Goal: Transaction & Acquisition: Subscribe to service/newsletter

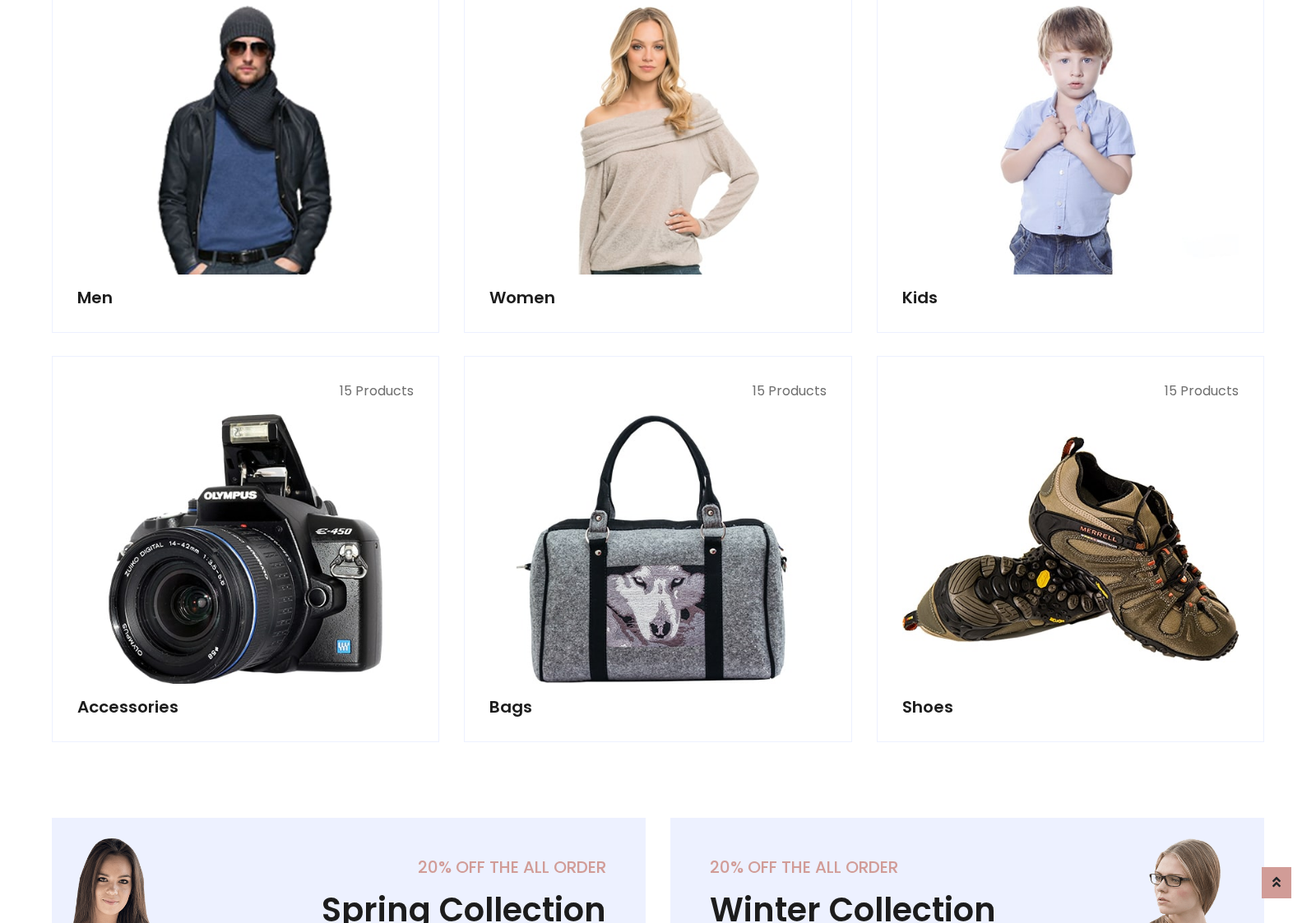
scroll to position [1193, 0]
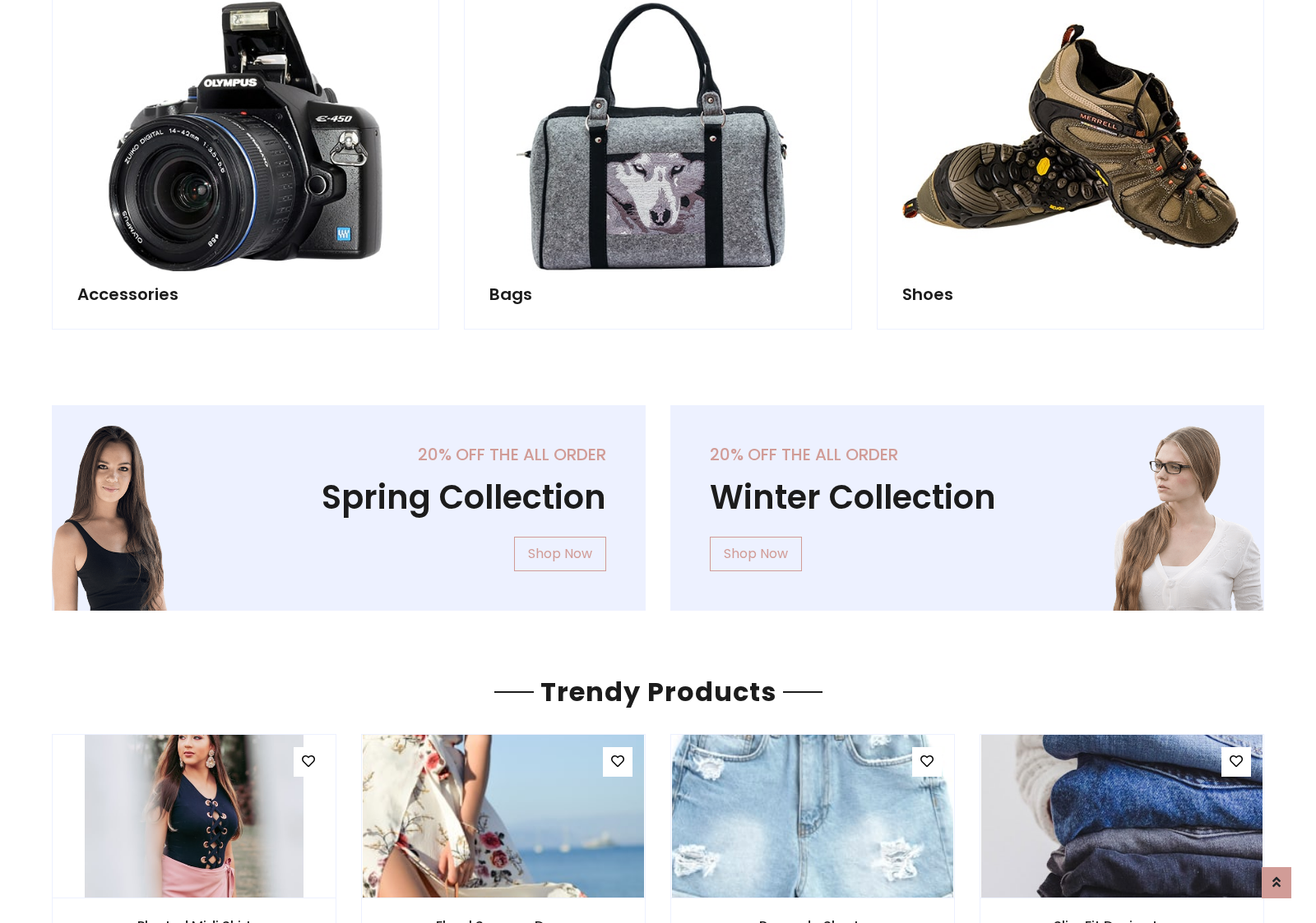
click at [658, 501] on div "20% off the all order Winter Collection Shop Now" at bounding box center [967, 521] width 619 height 232
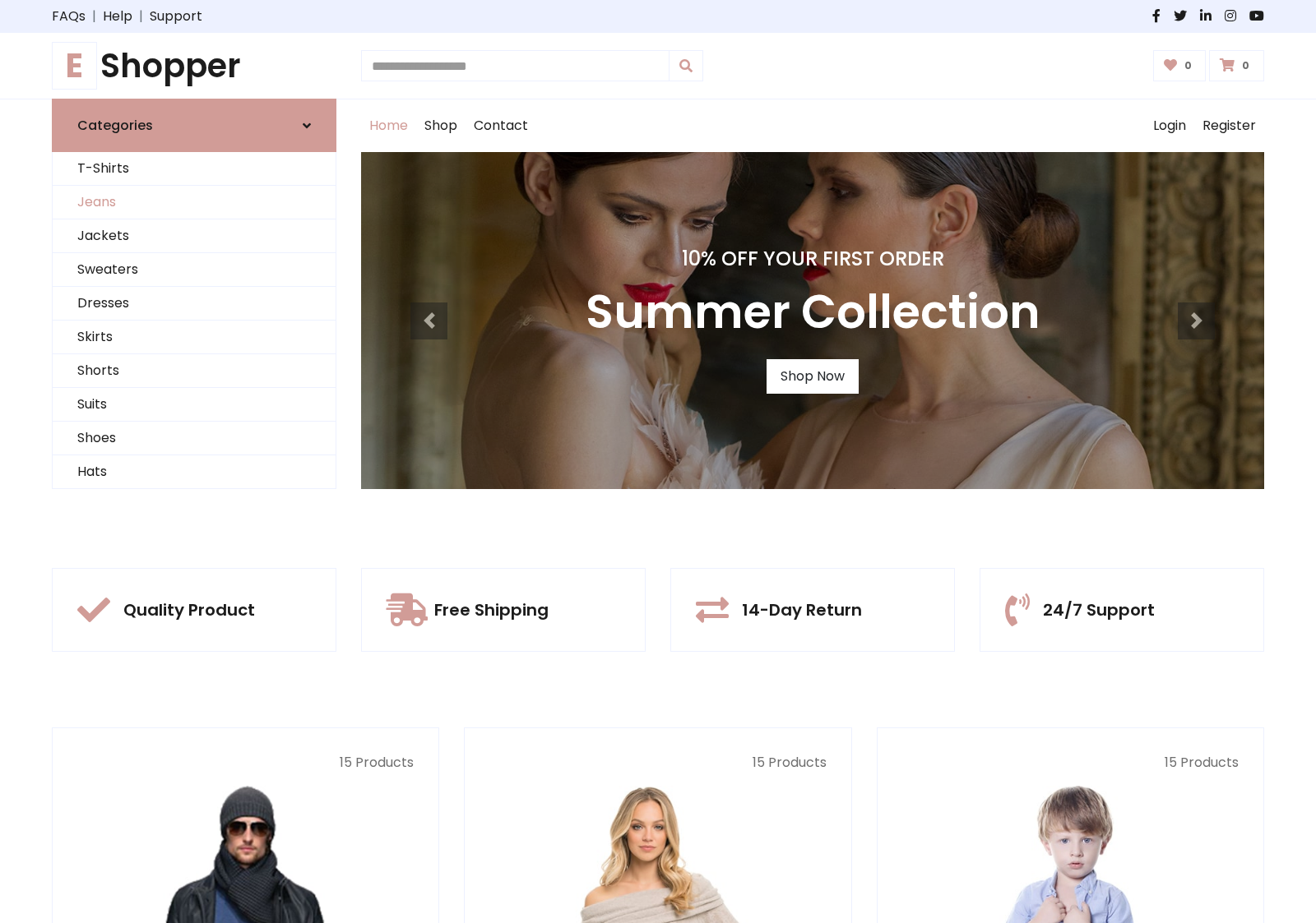
click at [194, 203] on link "Jeans" at bounding box center [194, 203] width 283 height 34
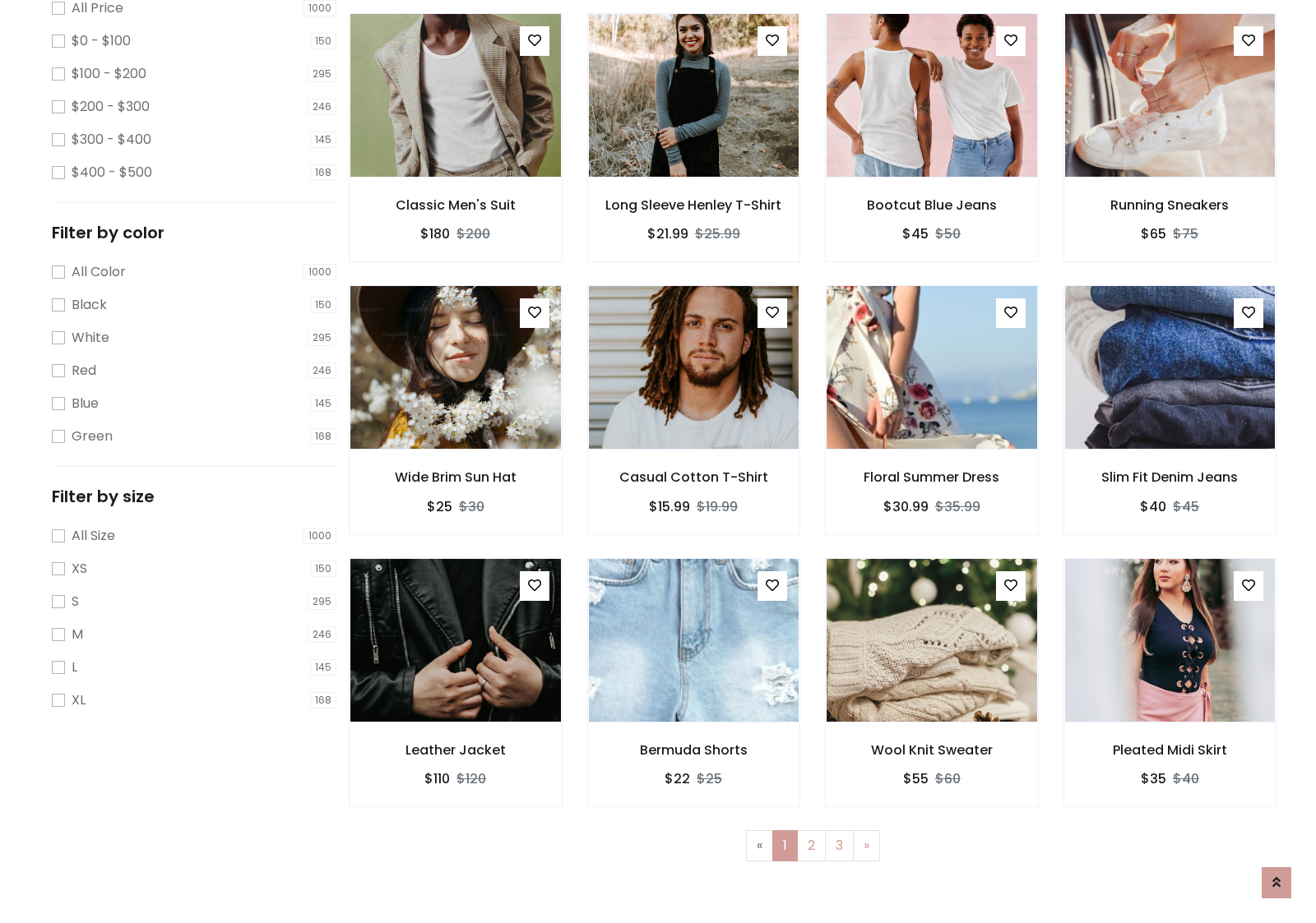
scroll to position [519, 0]
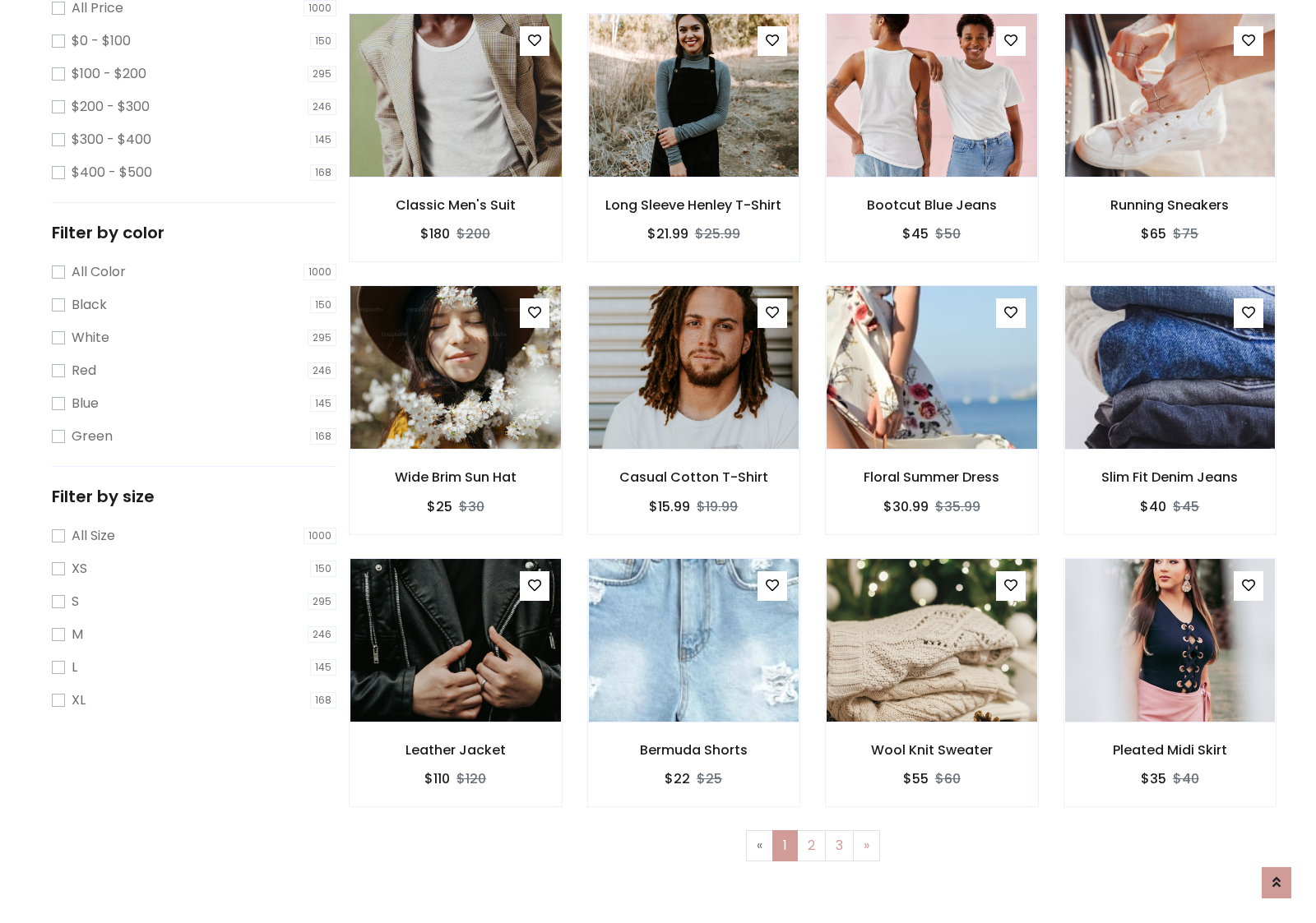
click at [454, 165] on img at bounding box center [454, 96] width 253 height 395
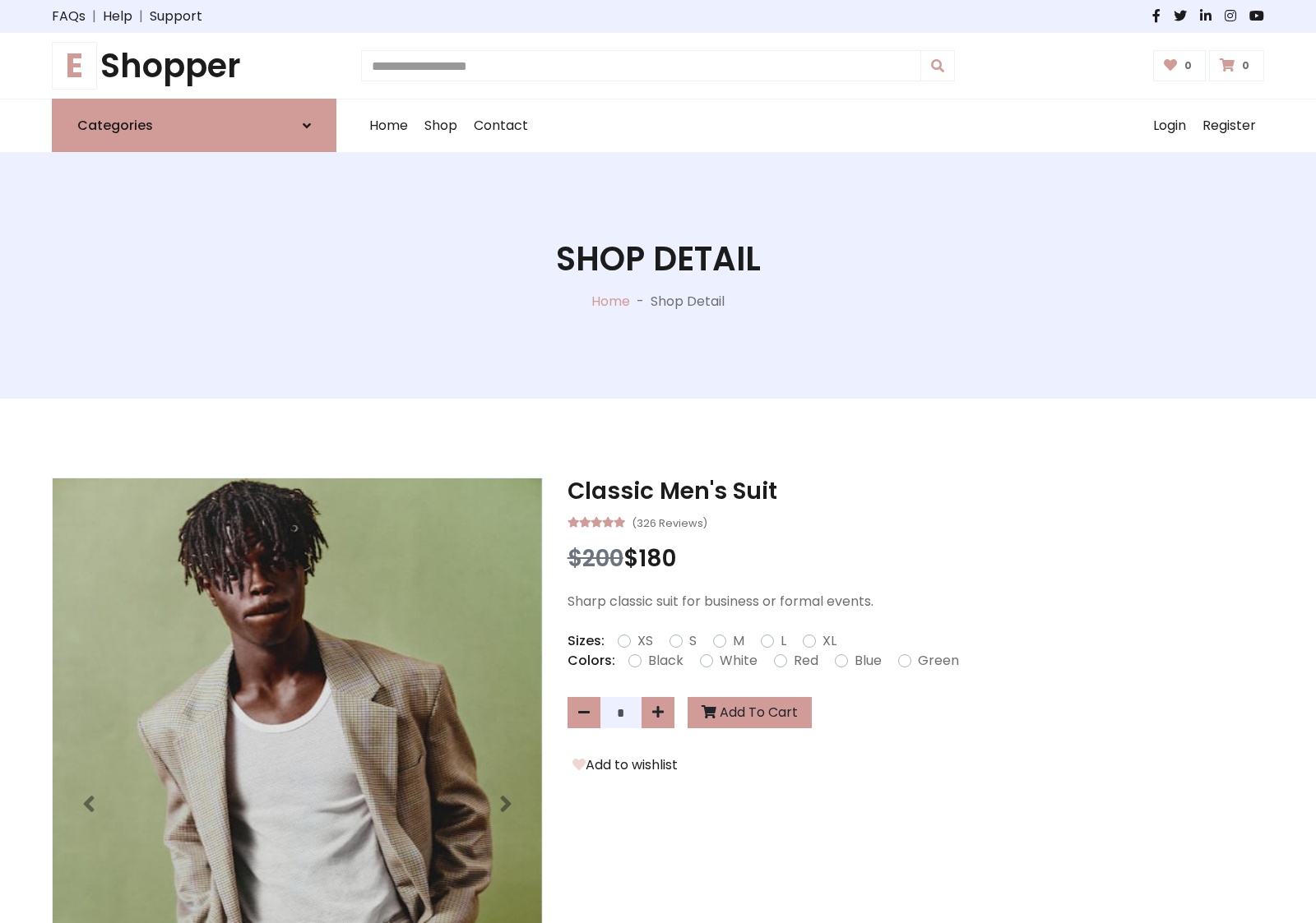
scroll to position [177, 0]
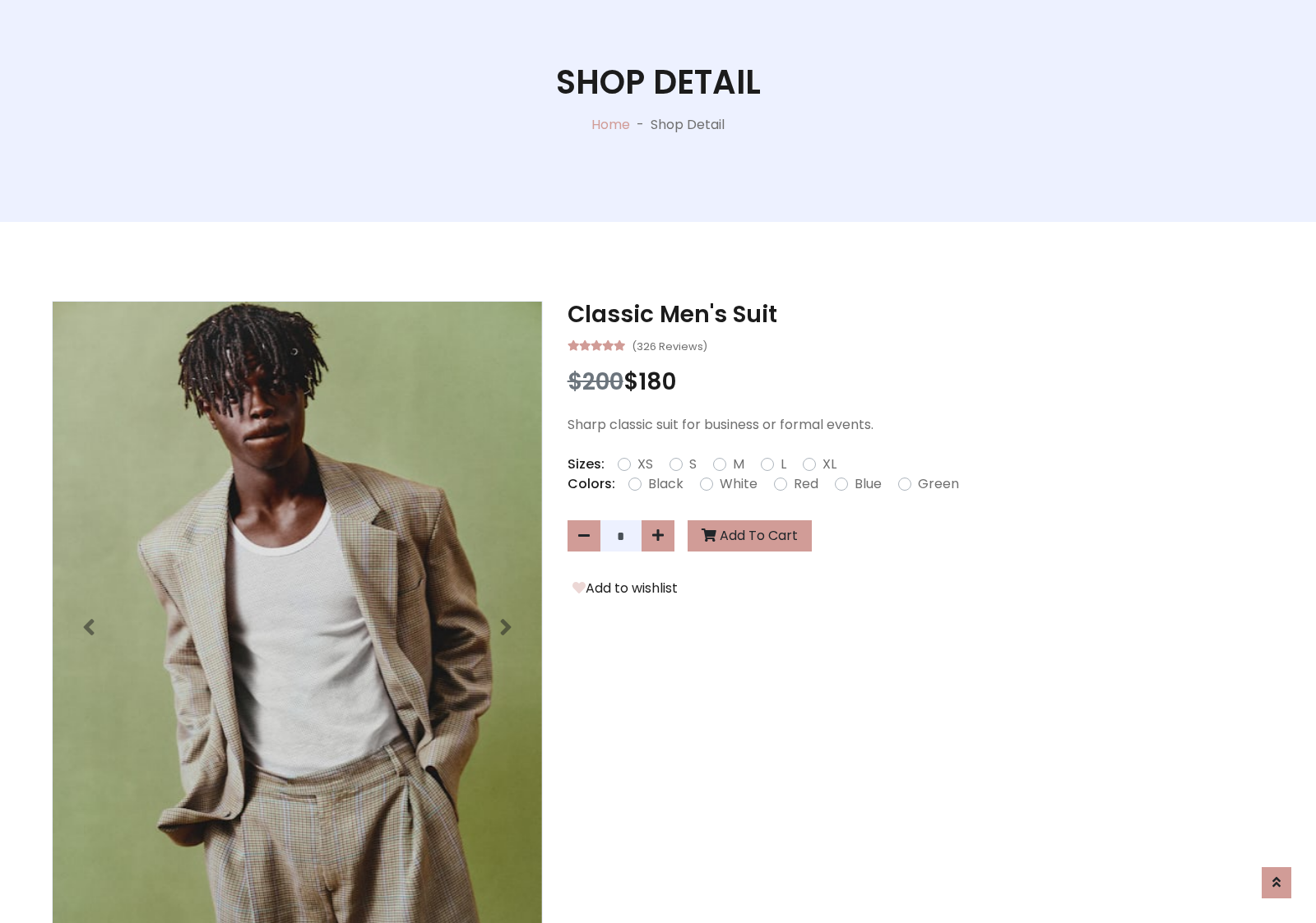
click at [804, 484] on label "Red" at bounding box center [806, 484] width 25 height 20
click at [658, 462] on form "XS S M L XL" at bounding box center [734, 464] width 232 height 20
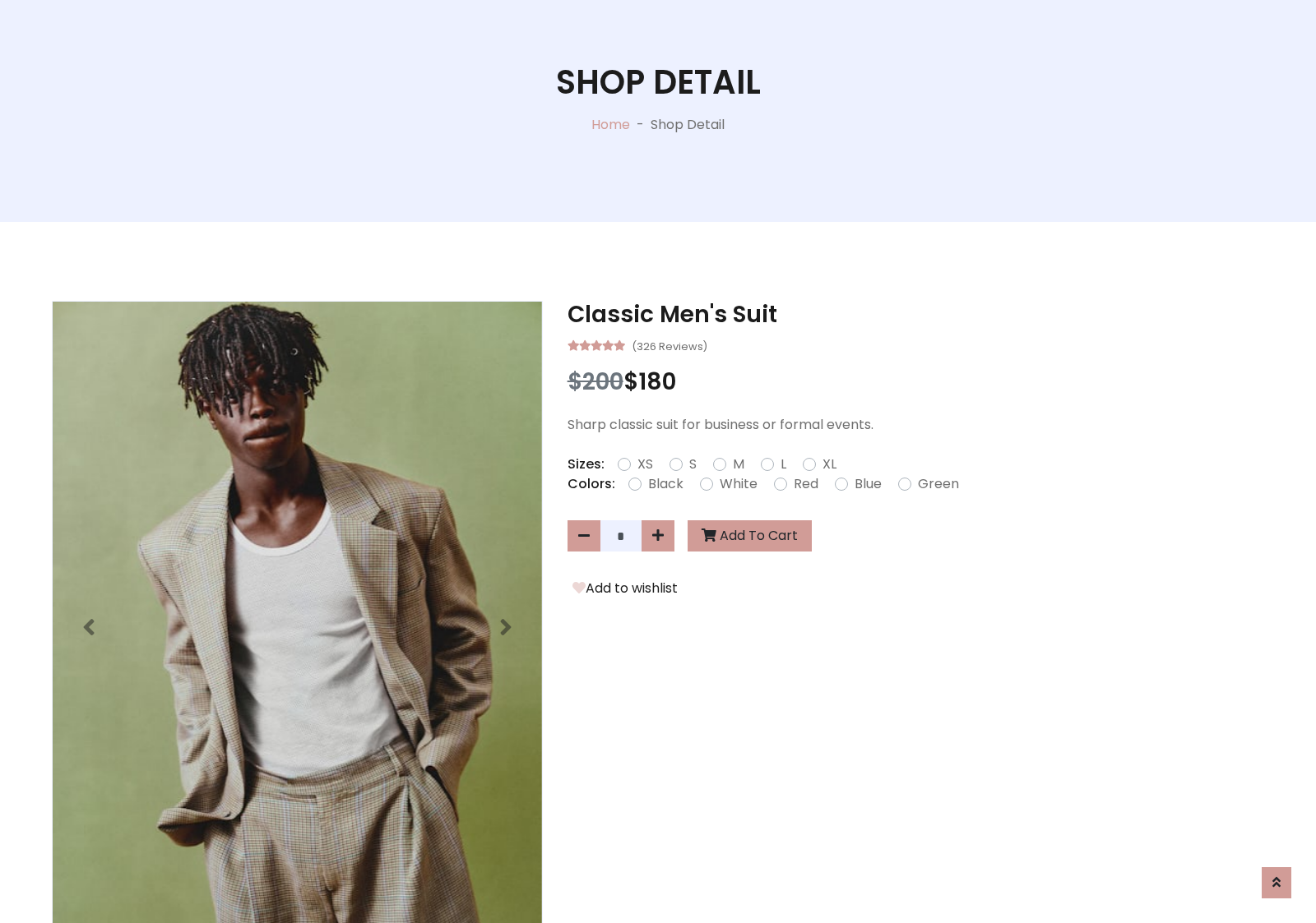
click at [658, 462] on form "XS S M L XL" at bounding box center [734, 464] width 232 height 20
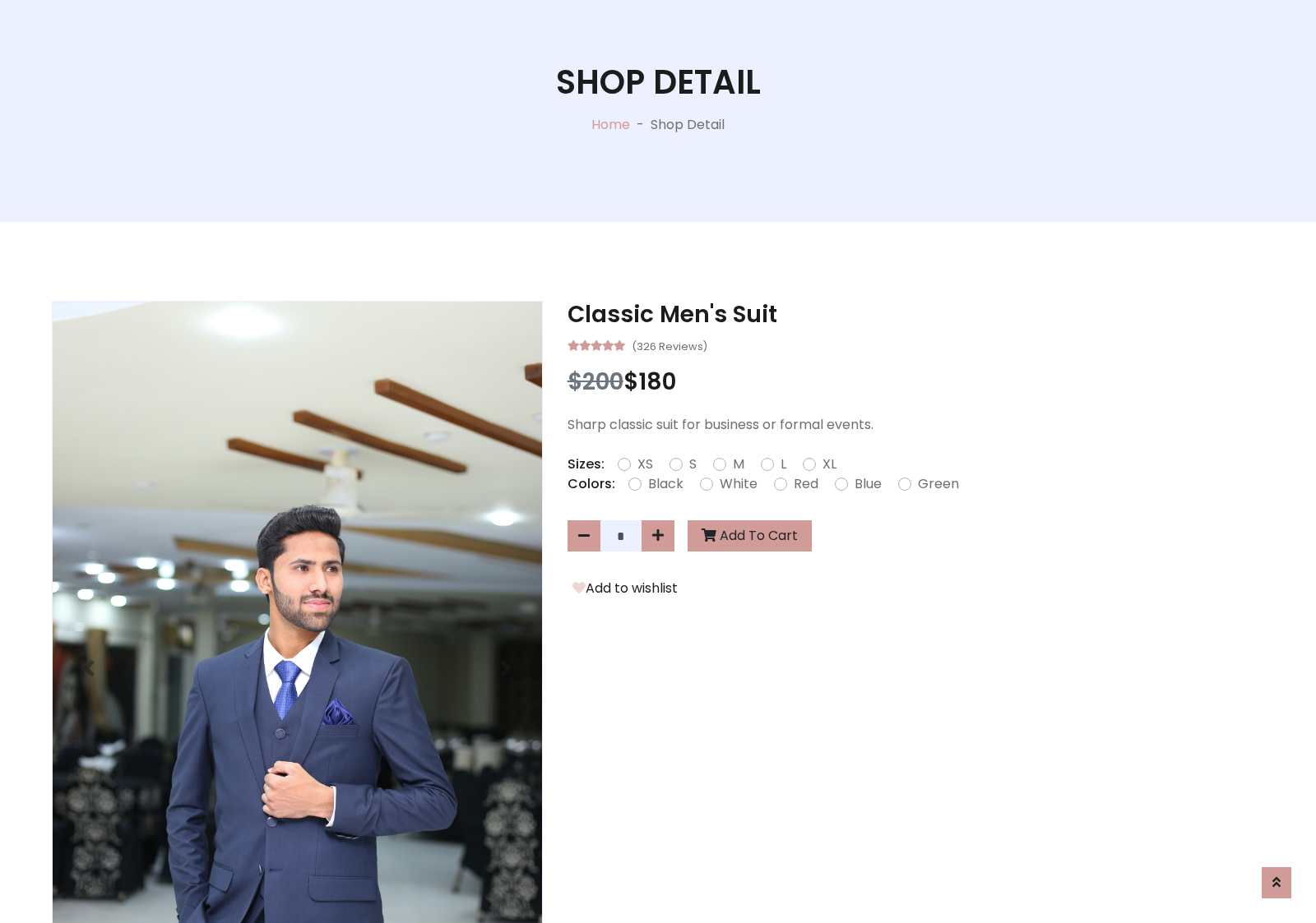
scroll to position [1410, 0]
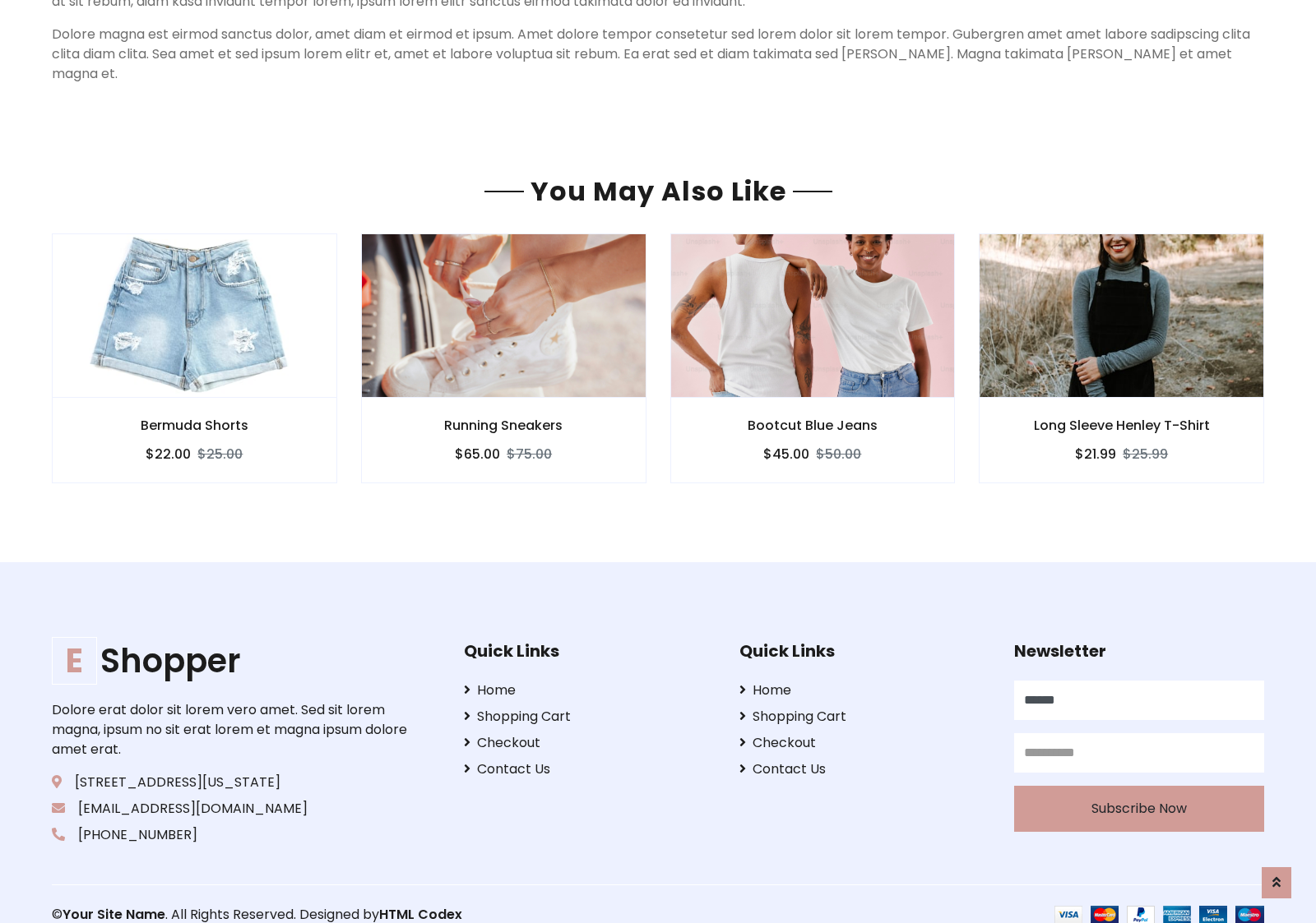
type input "******"
type input "**********"
click at [1138, 787] on button "Subscribe Now" at bounding box center [1139, 809] width 250 height 46
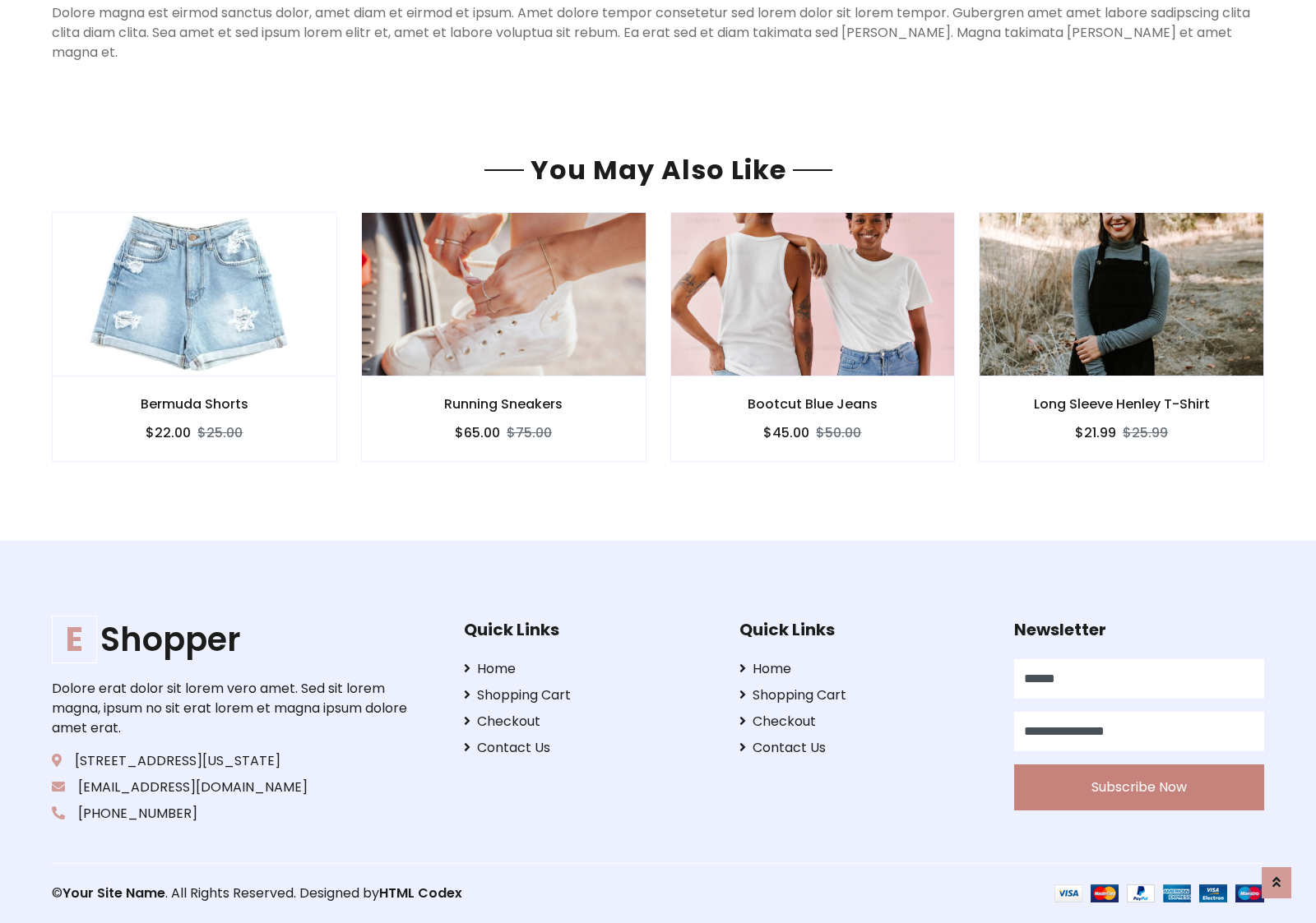
scroll to position [1328, 0]
